Goal: Navigation & Orientation: Find specific page/section

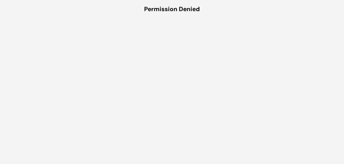
click at [171, 17] on div "Permission Denied" at bounding box center [172, 9] width 344 height 18
